Goal: Information Seeking & Learning: Find specific fact

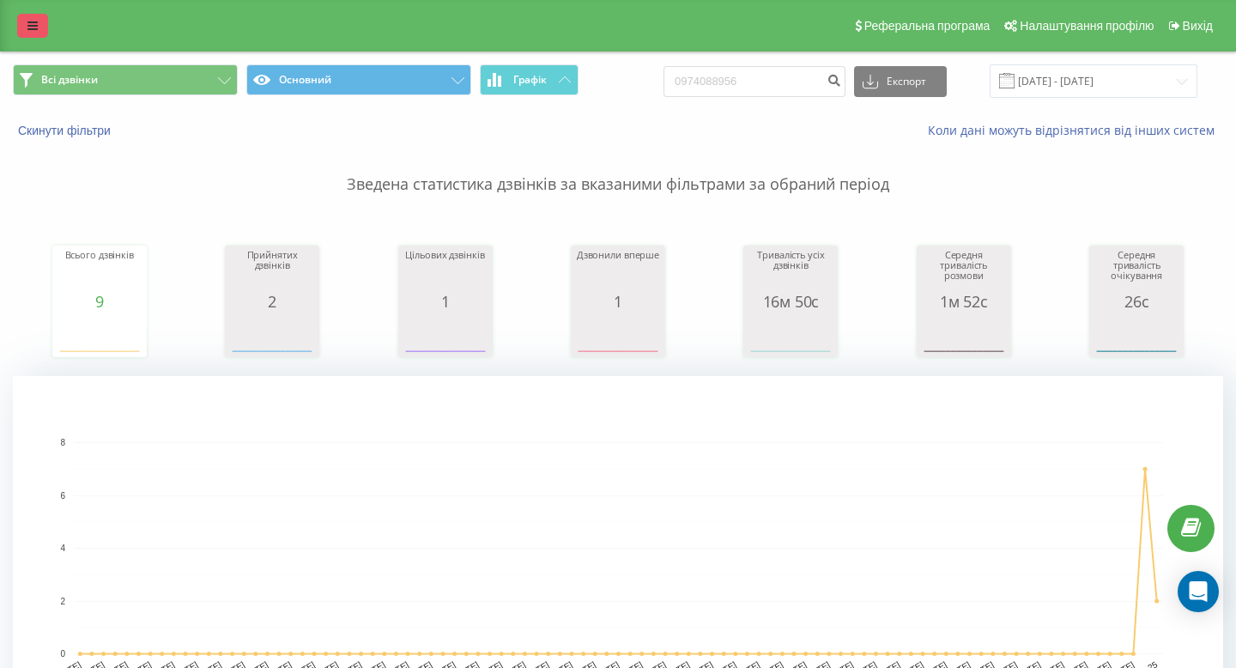
click at [33, 24] on icon at bounding box center [32, 26] width 10 height 12
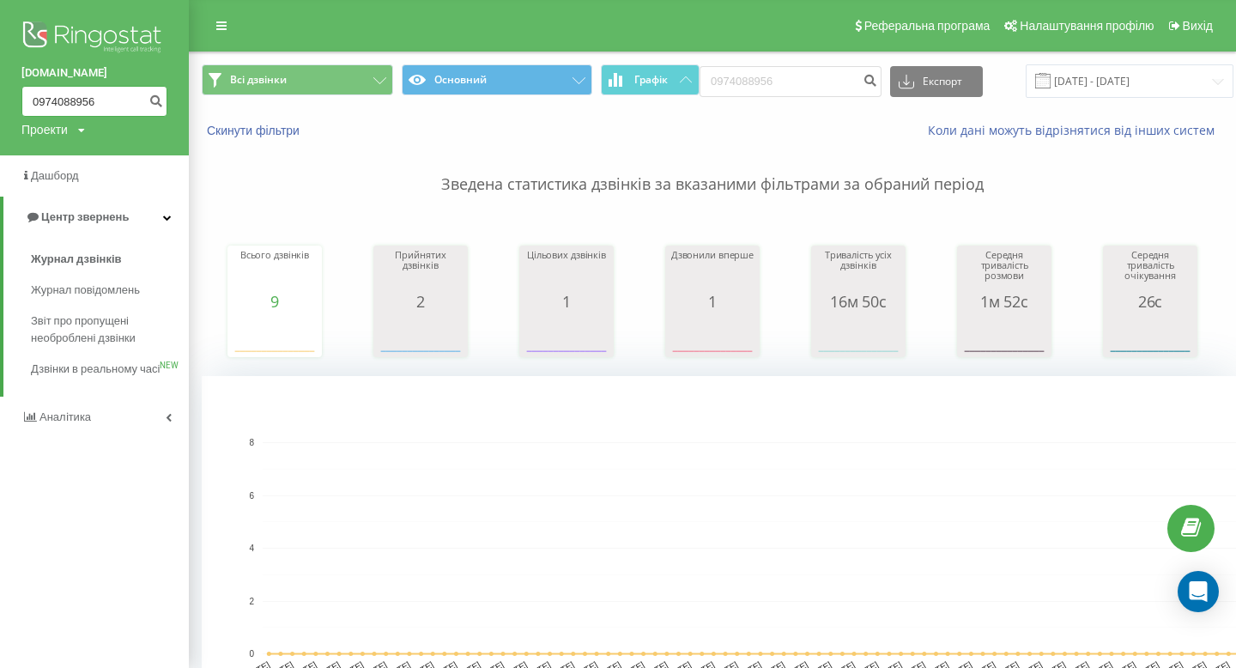
click at [97, 108] on input "0974088956" at bounding box center [94, 101] width 146 height 31
type input "0638033404"
click at [155, 104] on icon "submit" at bounding box center [155, 99] width 15 height 10
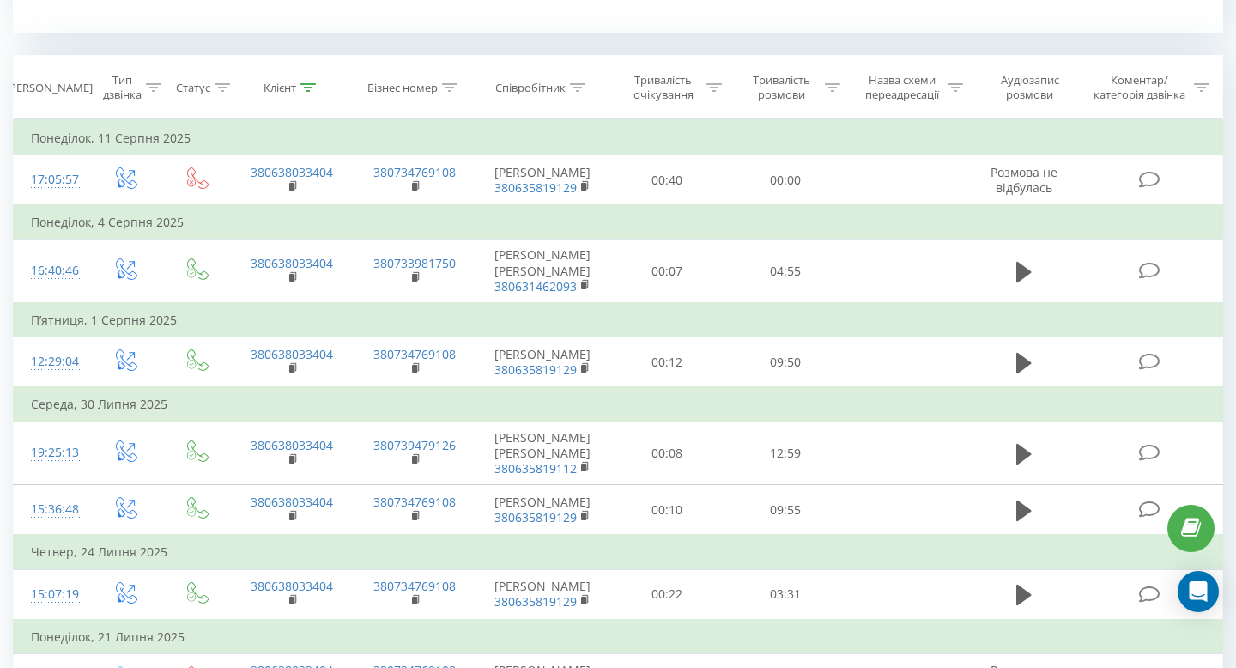
scroll to position [682, 0]
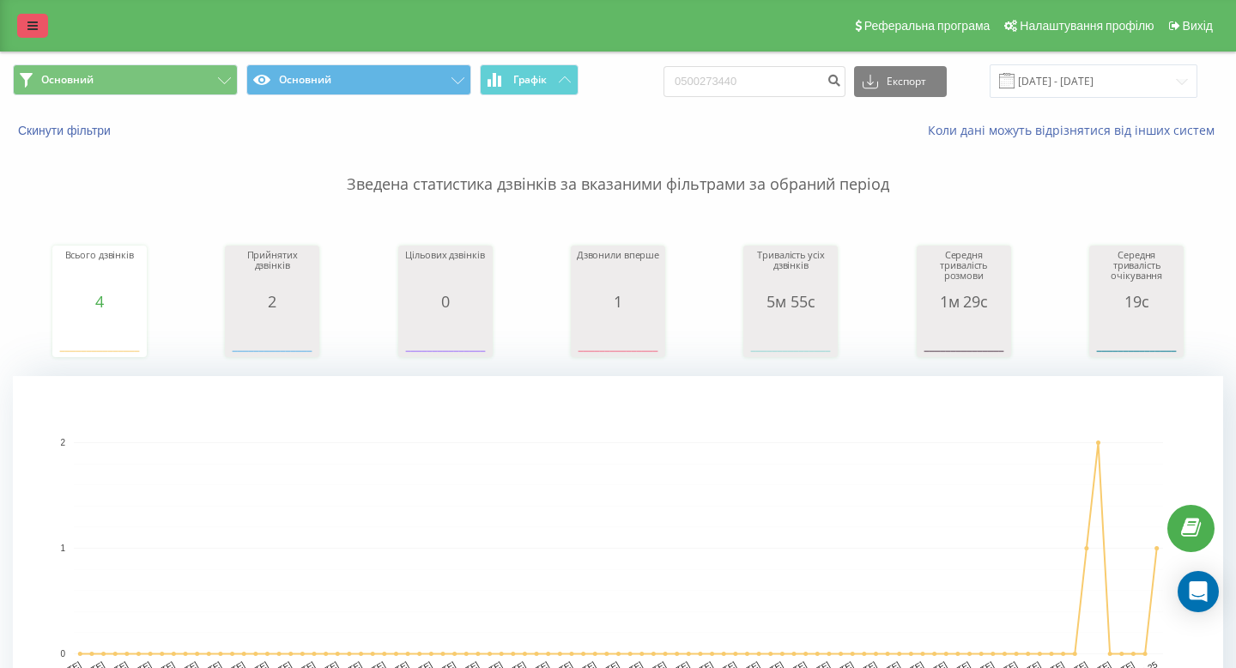
click at [36, 21] on icon at bounding box center [32, 26] width 10 height 12
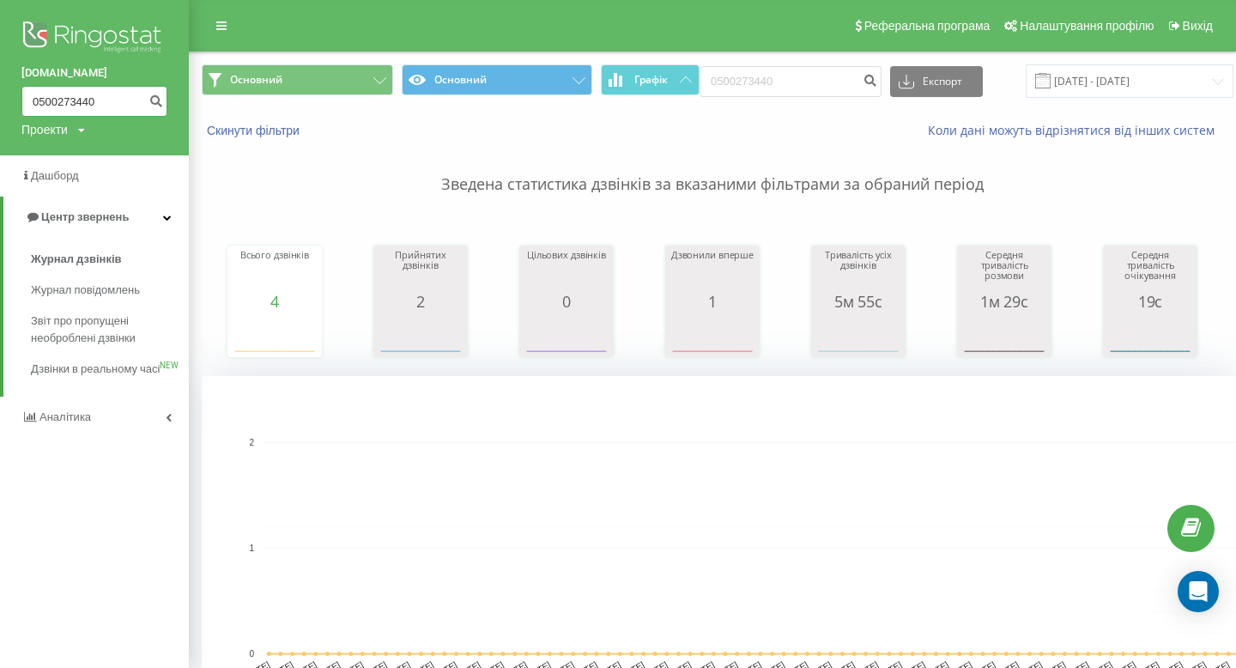
click at [118, 100] on input "0500273440" at bounding box center [94, 101] width 146 height 31
type input "0638033404"
click at [159, 89] on button "submit" at bounding box center [155, 101] width 23 height 31
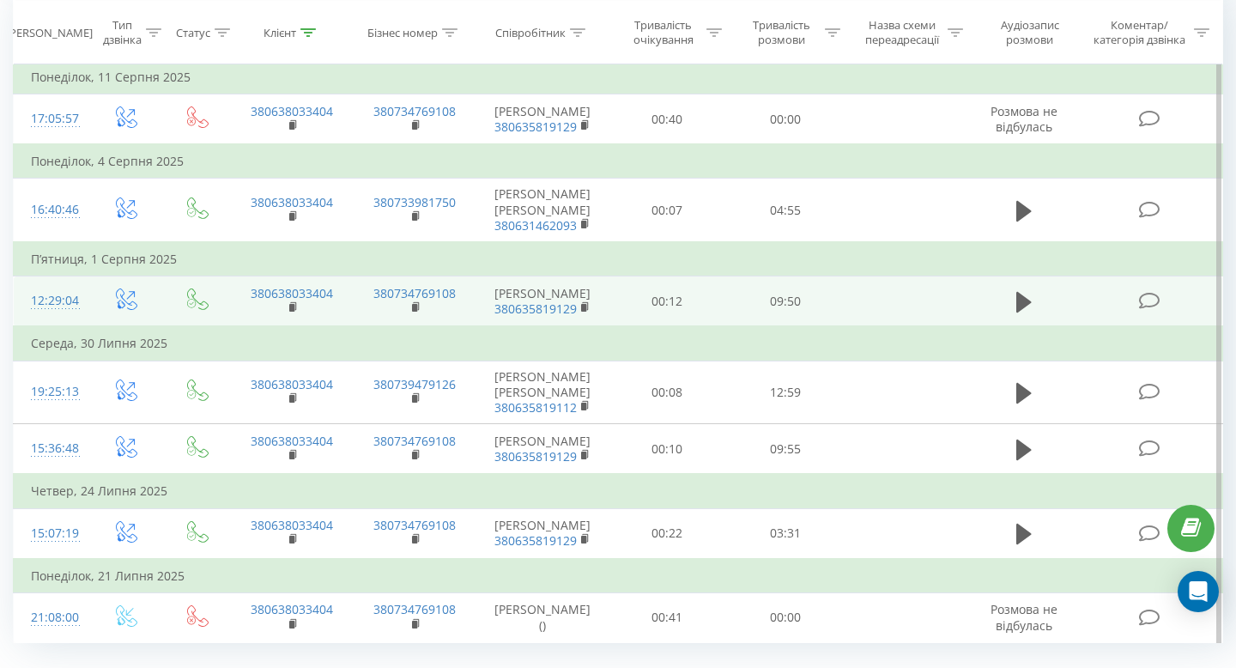
scroll to position [746, 0]
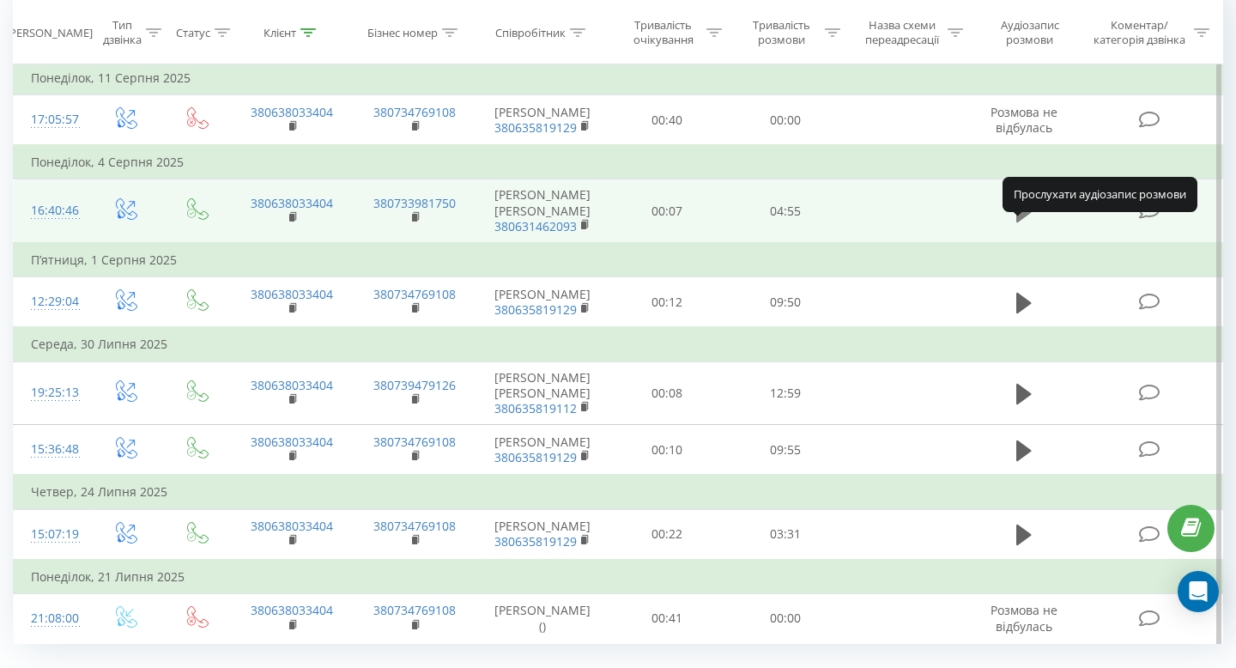
click at [1029, 224] on icon at bounding box center [1023, 212] width 15 height 24
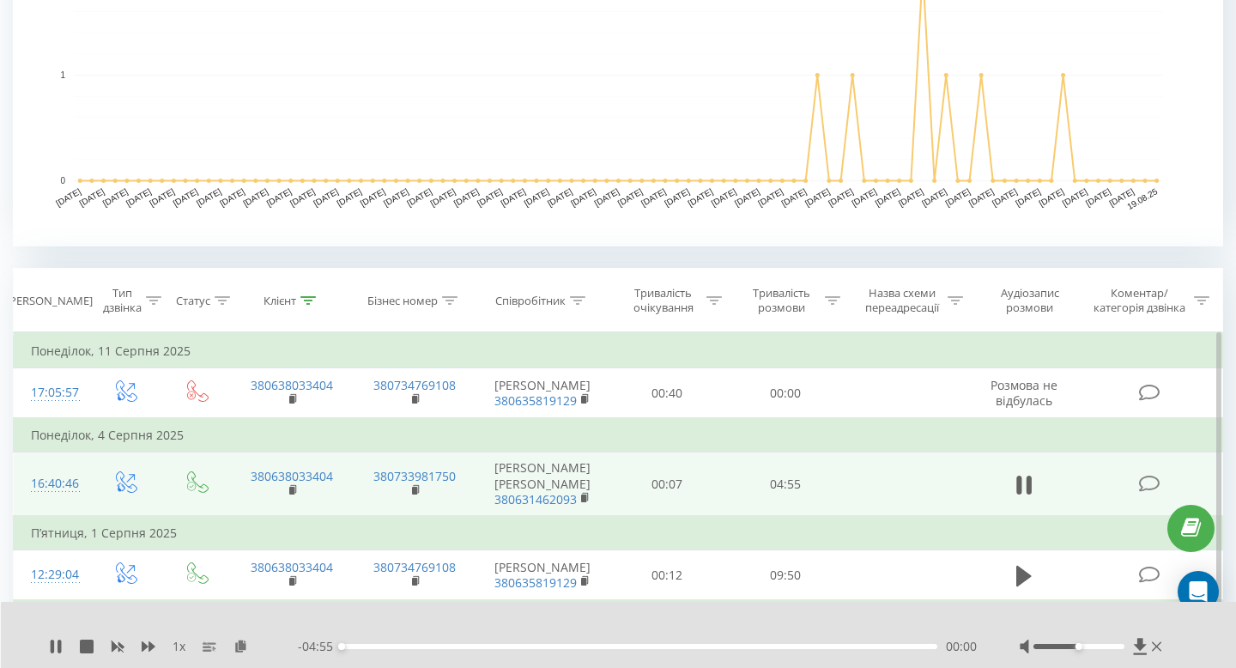
scroll to position [0, 0]
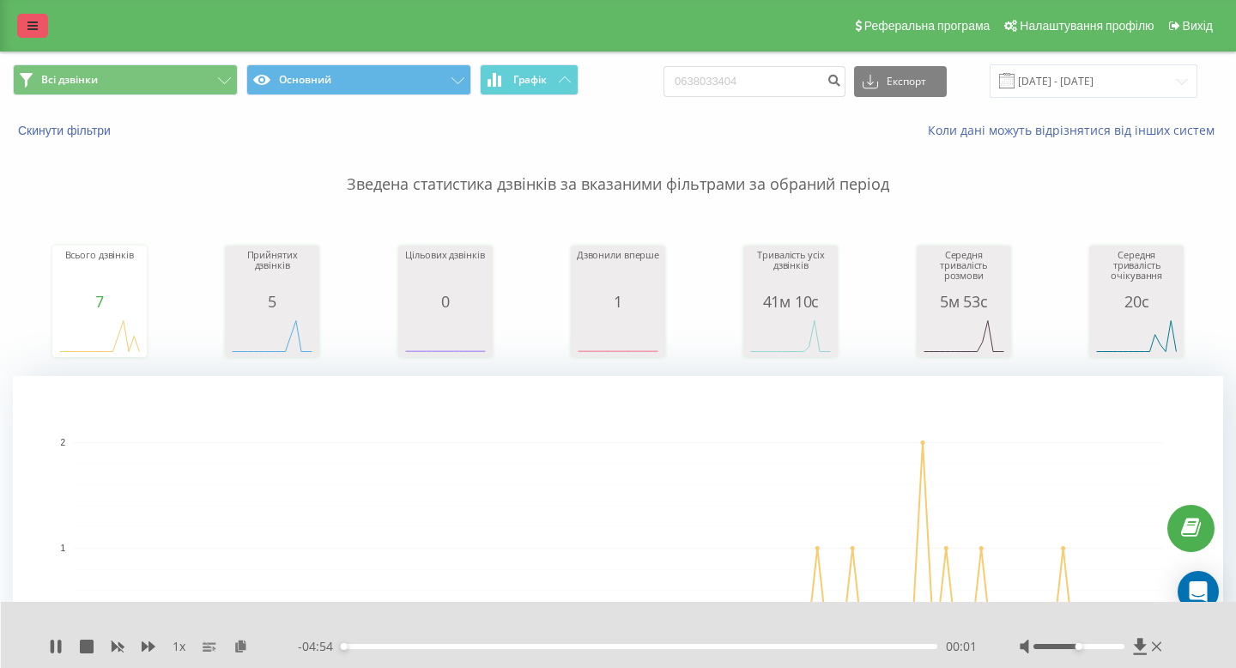
click at [45, 35] on link at bounding box center [32, 26] width 31 height 24
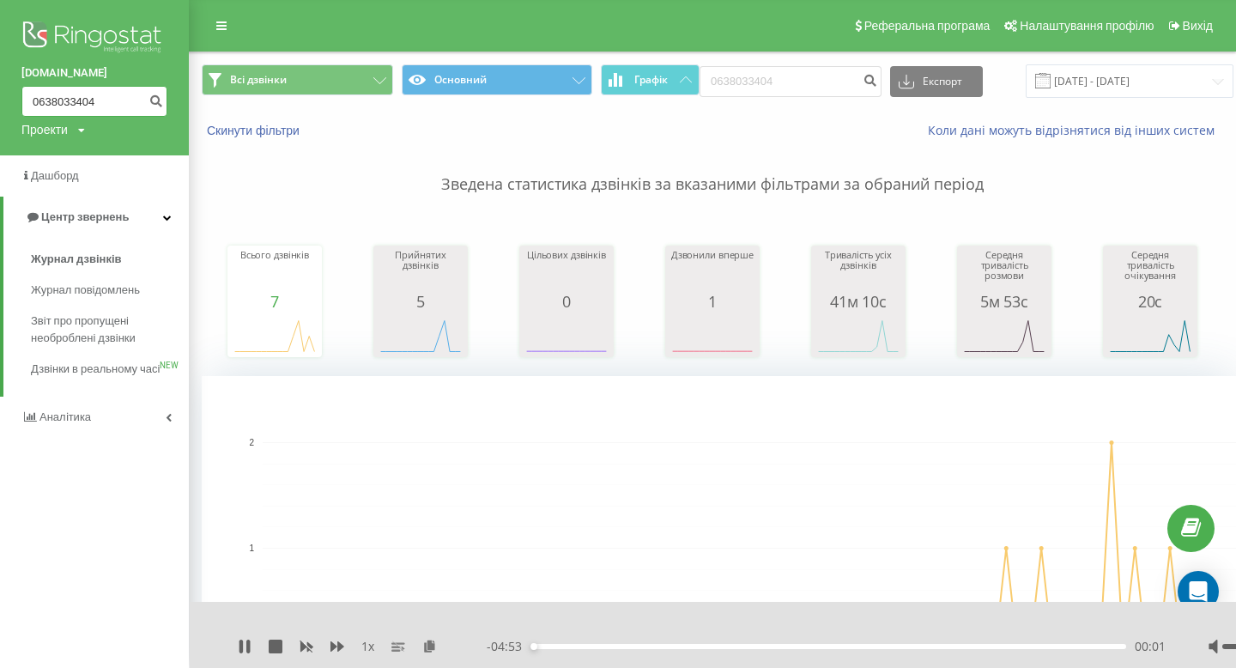
click at [66, 93] on input "0638033404" at bounding box center [94, 101] width 146 height 31
click at [692, 645] on div "00:31" at bounding box center [827, 646] width 595 height 5
click at [919, 646] on div "01:22" at bounding box center [827, 646] width 595 height 5
click at [1019, 646] on div "00:00" at bounding box center [827, 646] width 595 height 5
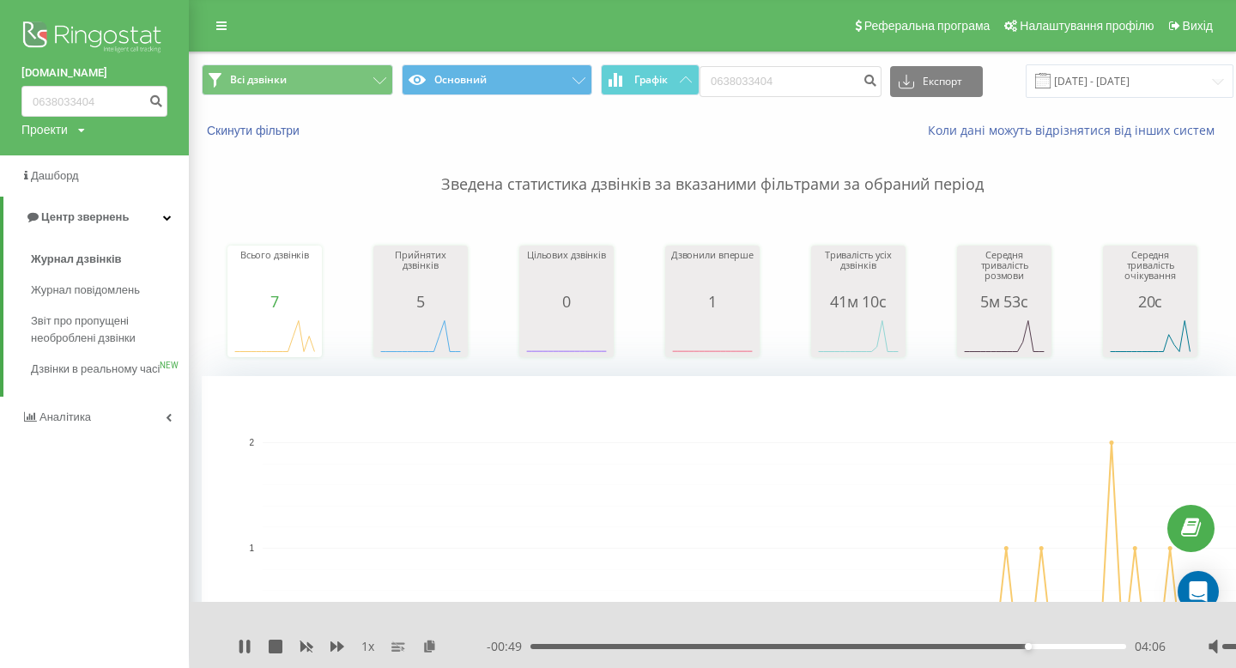
click at [1076, 644] on div "04:06" at bounding box center [827, 646] width 595 height 5
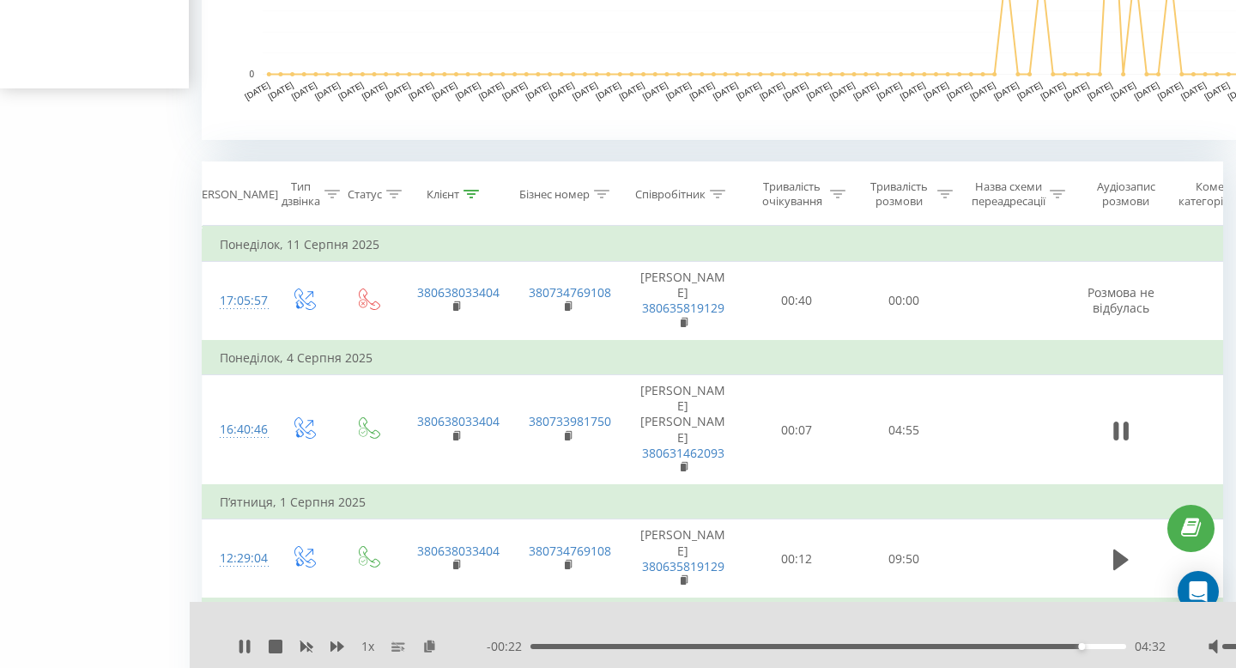
scroll to position [592, 0]
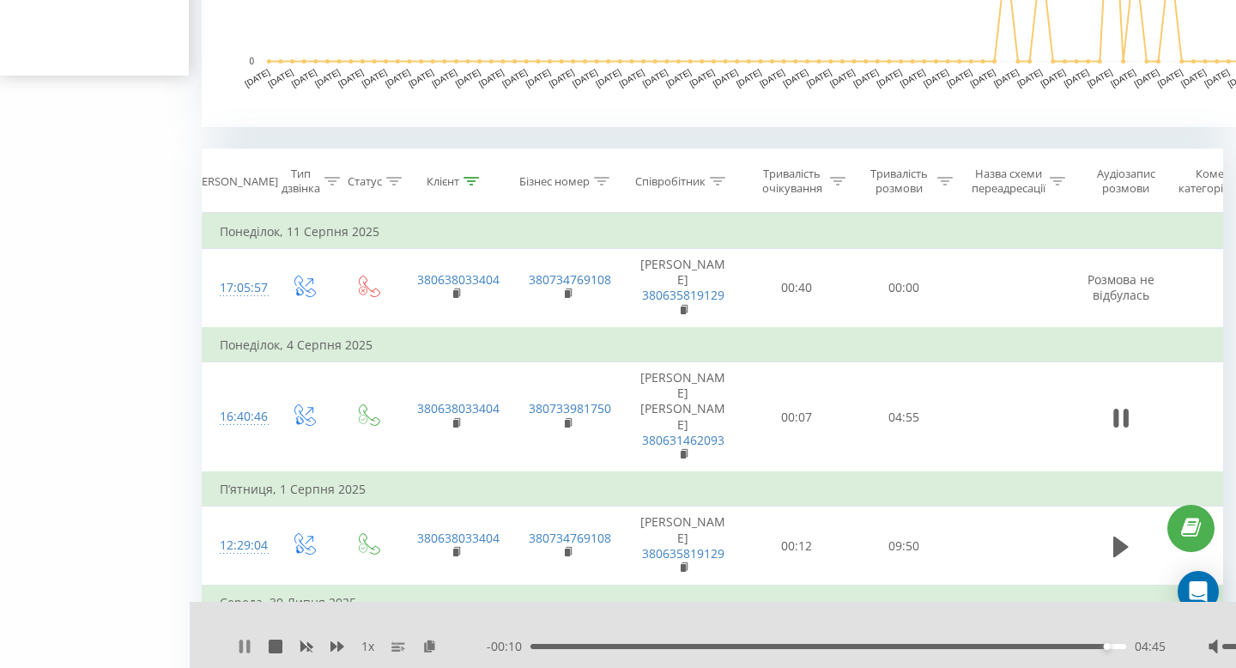
click at [239, 644] on icon at bounding box center [240, 646] width 3 height 14
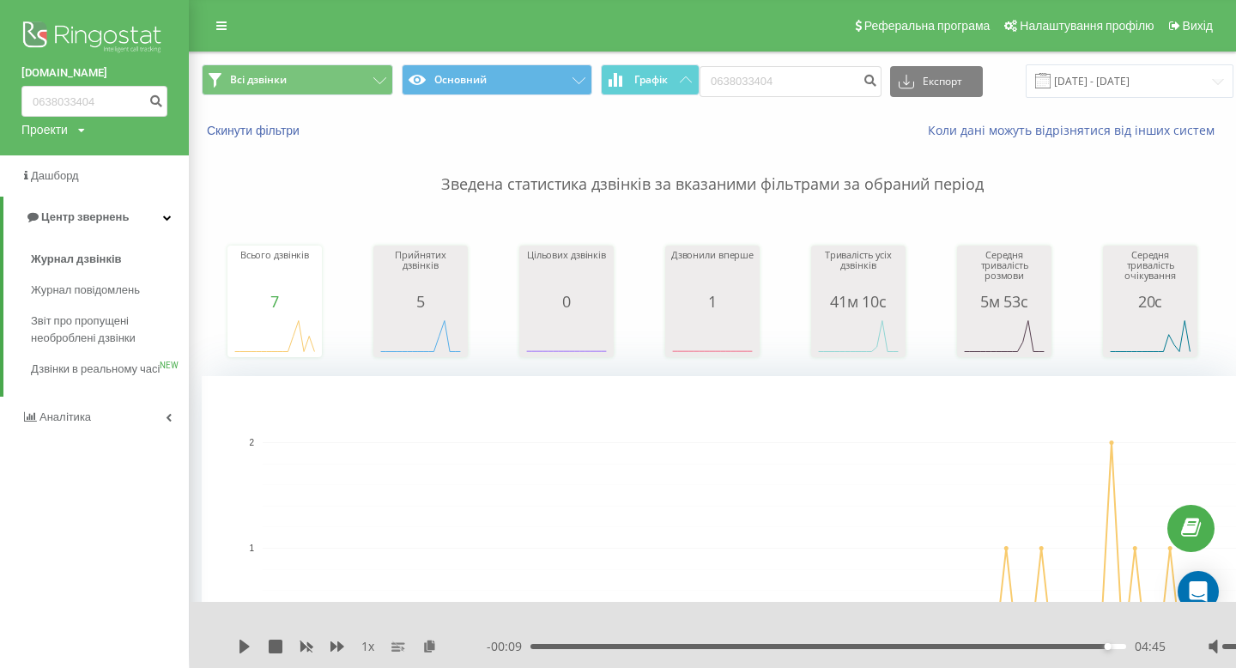
scroll to position [0, 78]
click at [118, 94] on input "0638033404" at bounding box center [94, 101] width 146 height 31
type input "0686277108"
click at [158, 102] on icon "submit" at bounding box center [155, 99] width 15 height 10
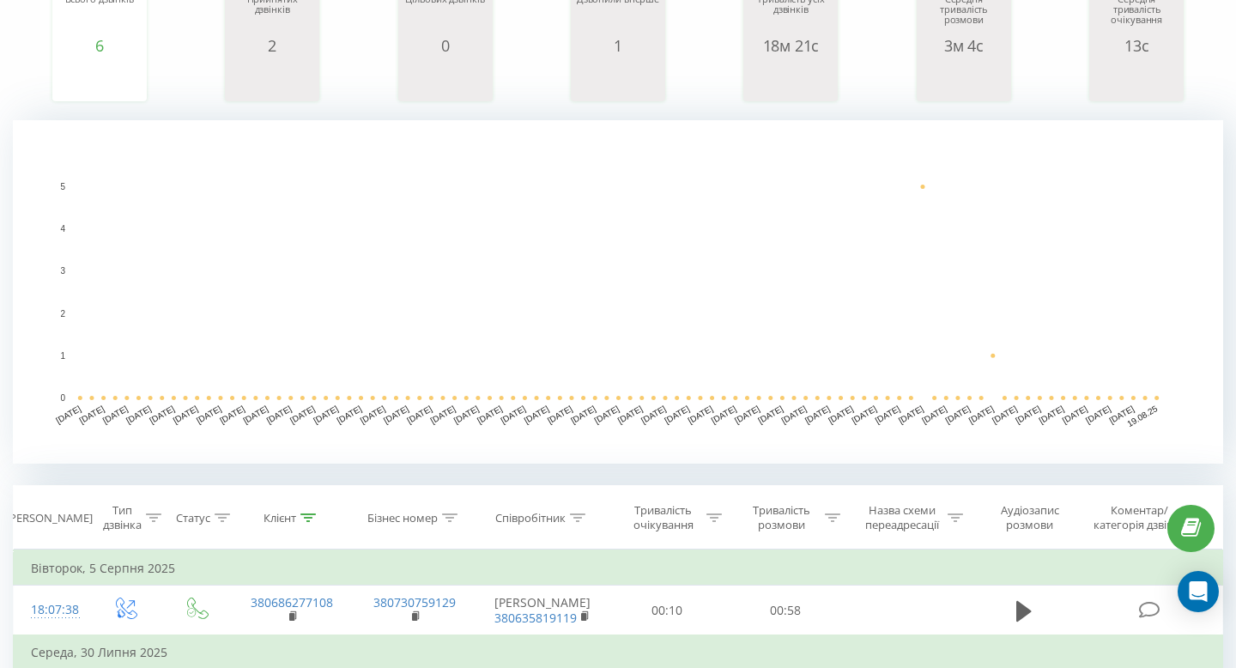
scroll to position [612, 0]
